Goal: Transaction & Acquisition: Purchase product/service

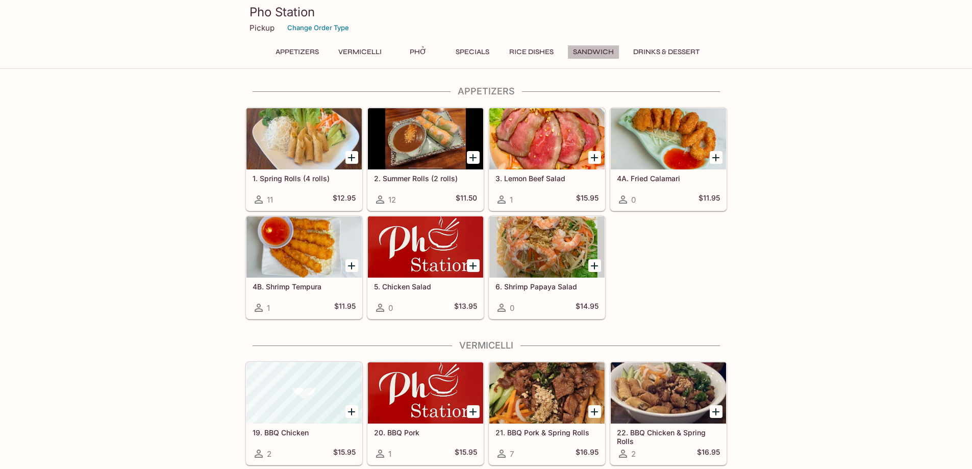
click at [584, 48] on button "Sandwich" at bounding box center [593, 52] width 52 height 14
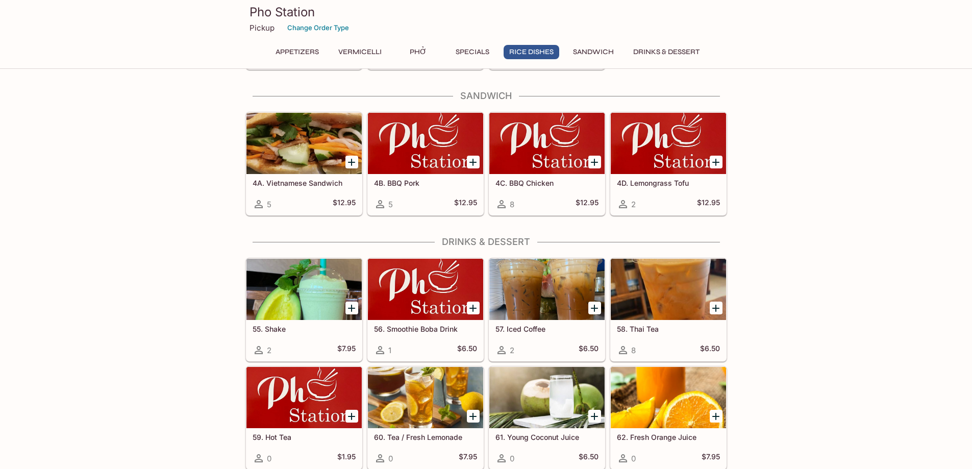
scroll to position [1918, 0]
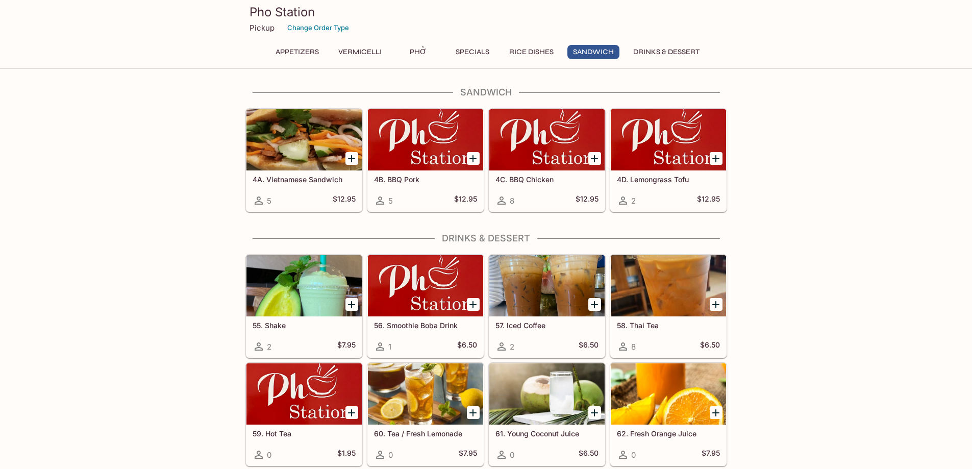
click at [590, 162] on icon "Add 4C. BBQ Chicken" at bounding box center [594, 159] width 12 height 12
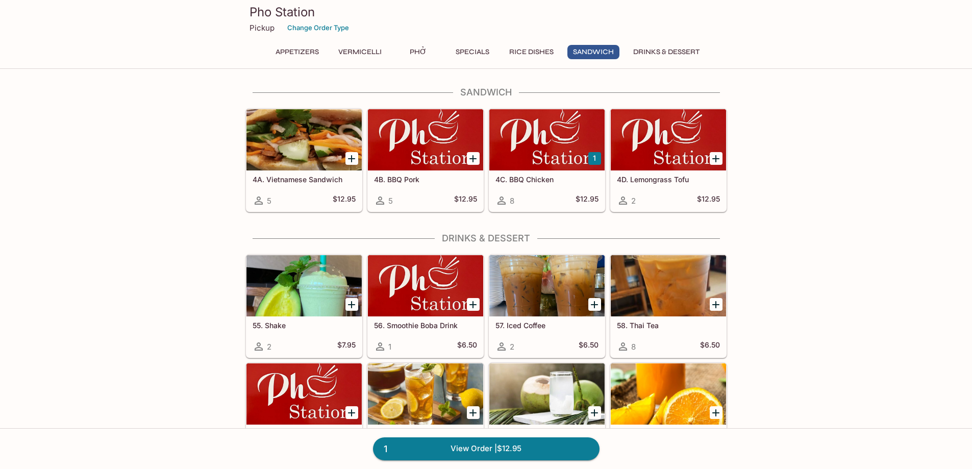
click at [590, 162] on button "1" at bounding box center [594, 158] width 13 height 13
click at [590, 162] on button "2" at bounding box center [594, 158] width 13 height 13
click at [590, 162] on button "3" at bounding box center [594, 158] width 13 height 13
click at [393, 442] on link "4 View Order | $51.80" at bounding box center [486, 448] width 227 height 22
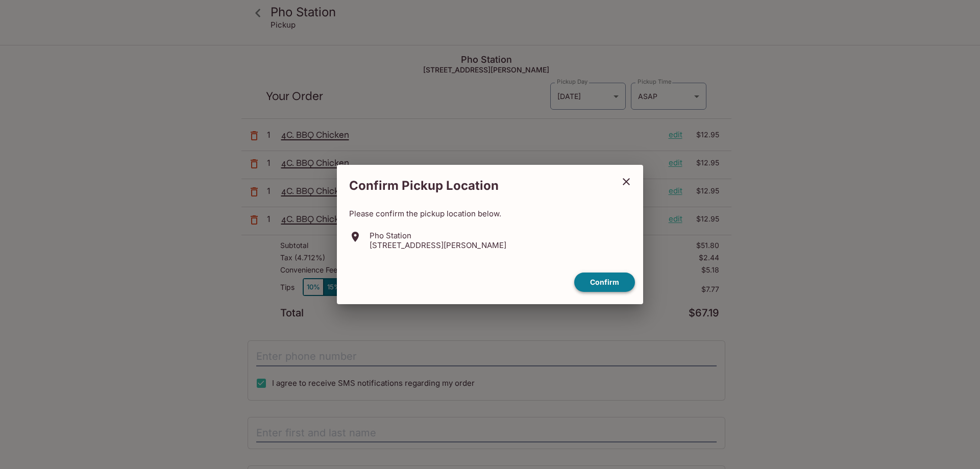
click at [601, 285] on button "Confirm" at bounding box center [604, 282] width 61 height 20
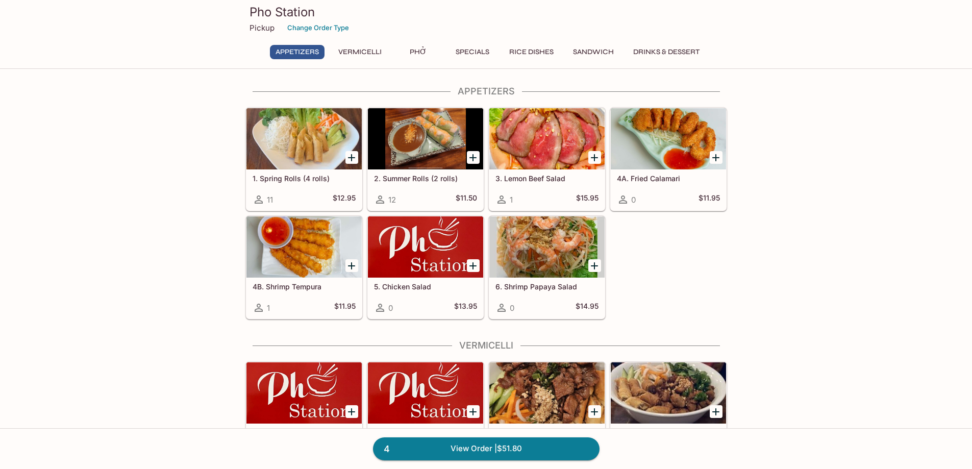
click at [592, 53] on button "Sandwich" at bounding box center [593, 52] width 52 height 14
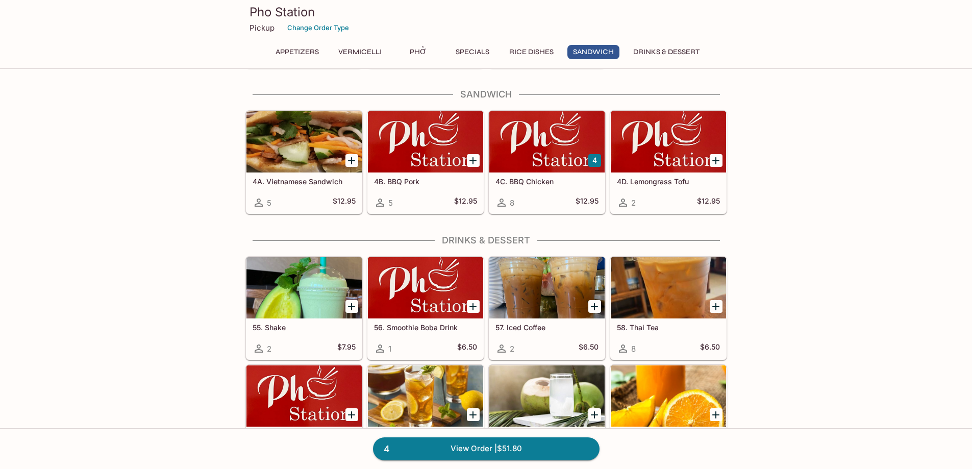
scroll to position [1918, 0]
